Goal: Information Seeking & Learning: Learn about a topic

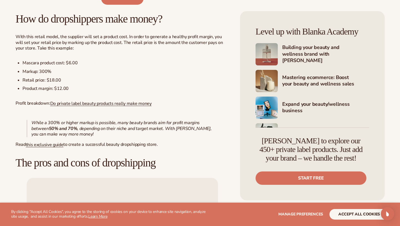
scroll to position [489, 0]
click at [48, 146] on link "this exclusive guide" at bounding box center [45, 144] width 38 height 6
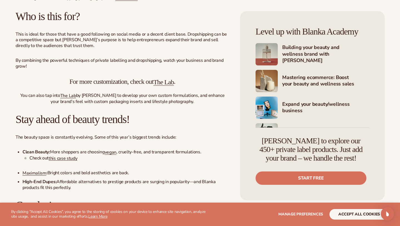
scroll to position [1659, 0]
